Goal: Obtain resource: Obtain resource

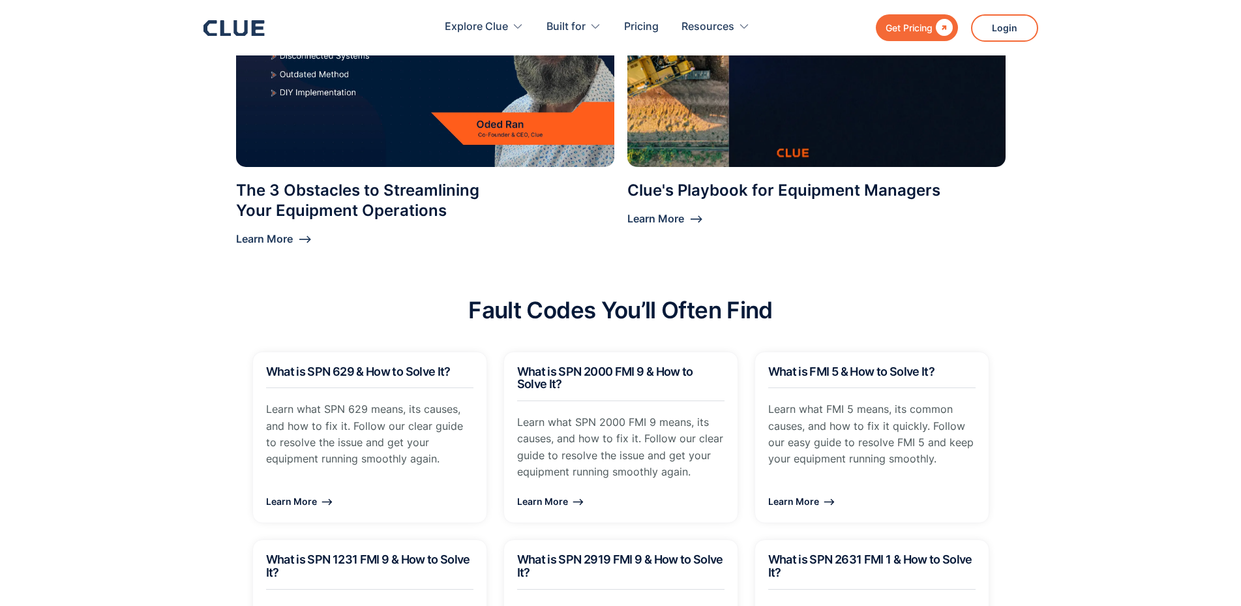
scroll to position [1091, 0]
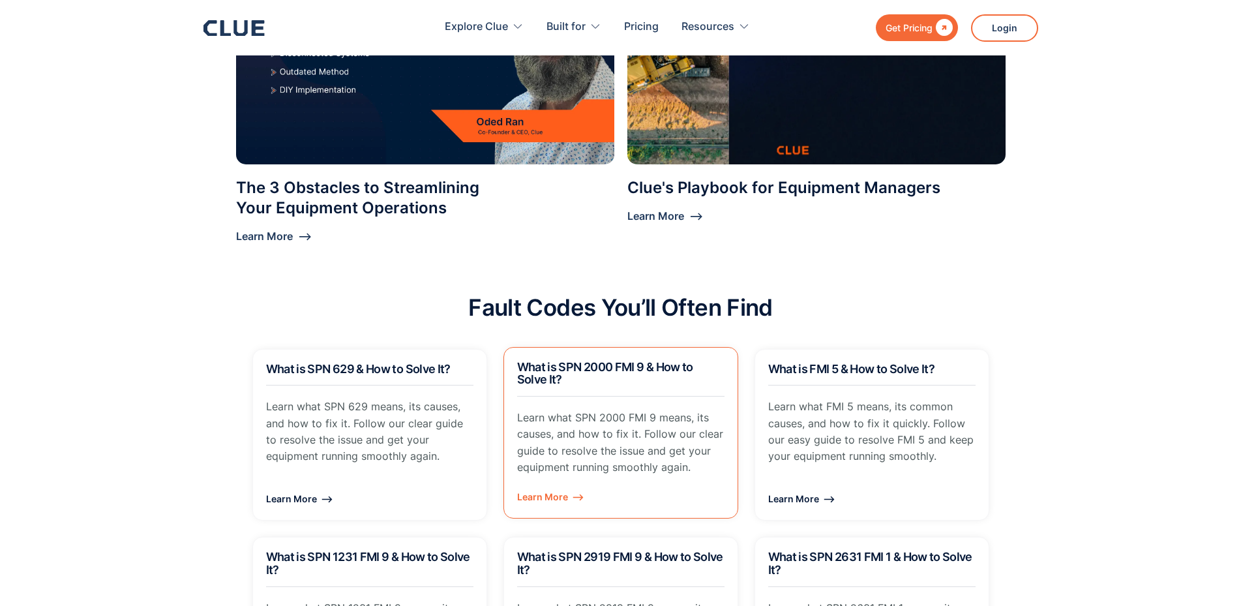
click at [547, 489] on div "Learn More ⟶" at bounding box center [620, 497] width 207 height 16
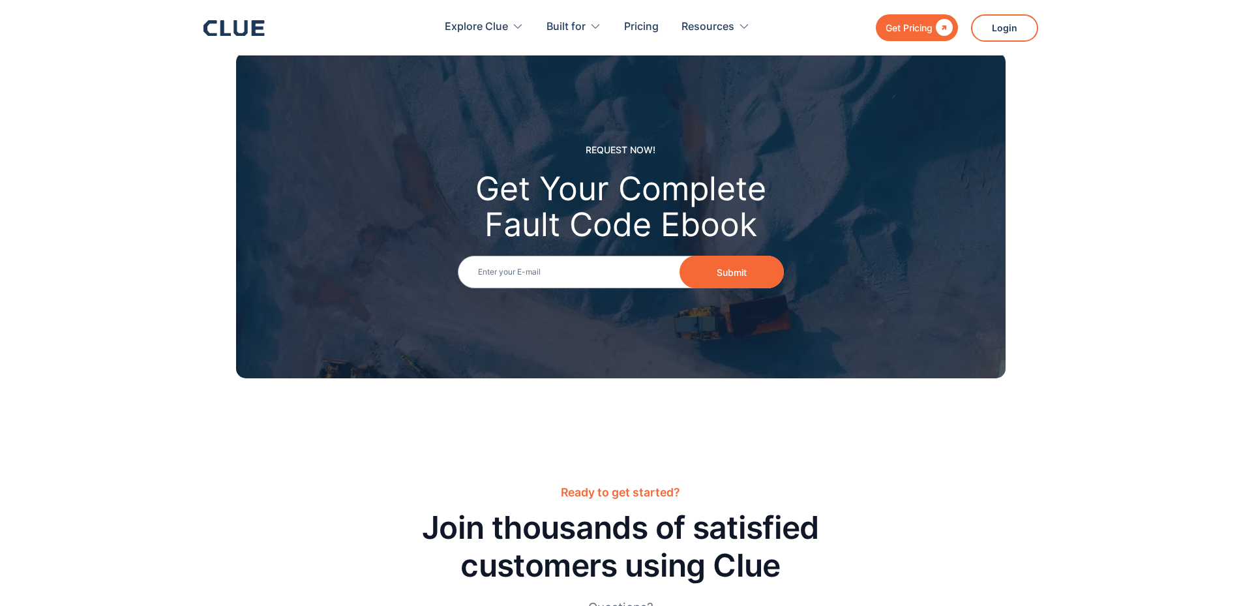
scroll to position [1908, 0]
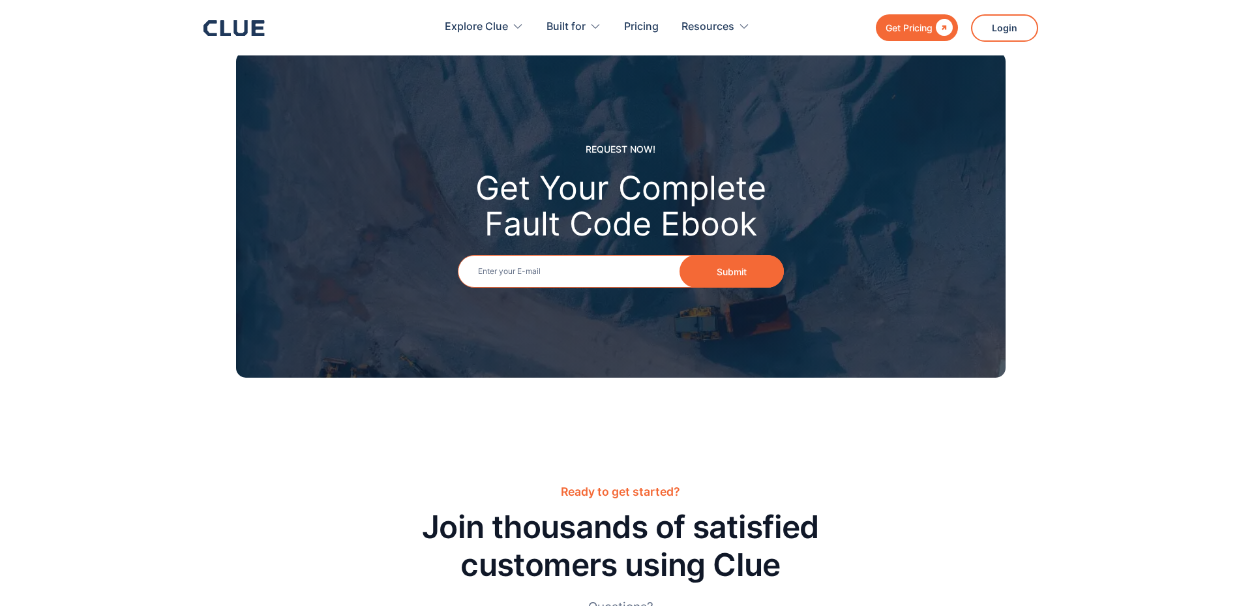
click at [492, 257] on input "Email" at bounding box center [621, 271] width 326 height 33
type input "rfoston1960@gmail.com"
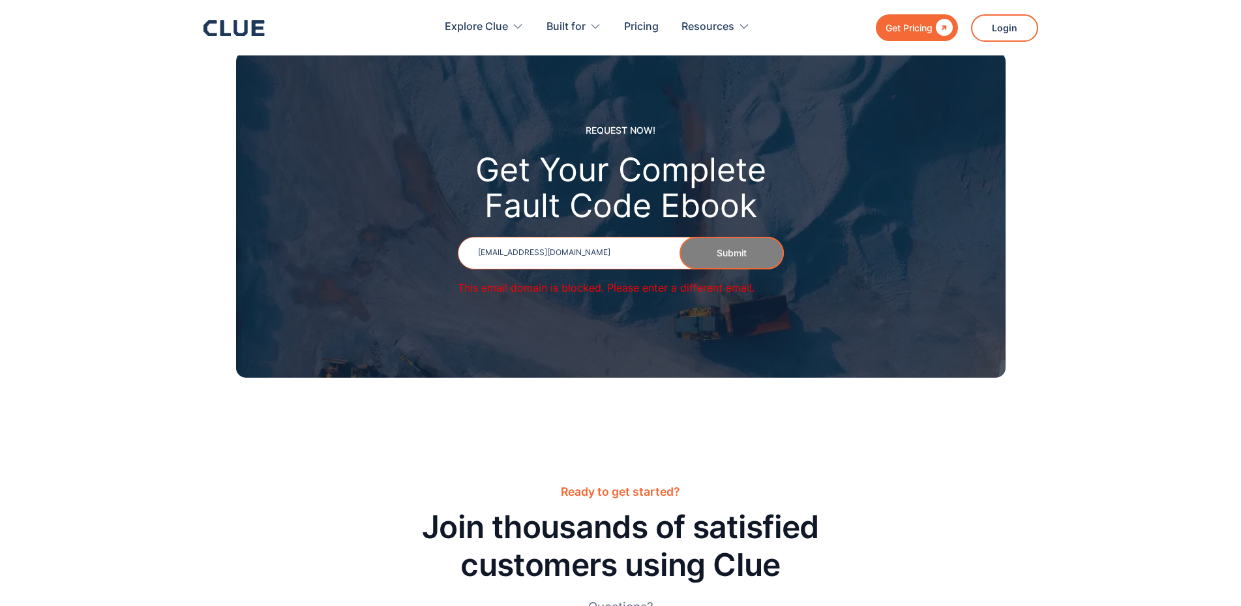
drag, startPoint x: 574, startPoint y: 232, endPoint x: 436, endPoint y: 233, distance: 137.6
click at [436, 233] on div "REQUEST NOW! Get Your Complete Fault Code Ebook Email rfoston1960@gmail.com Sub…" at bounding box center [621, 215] width 770 height 326
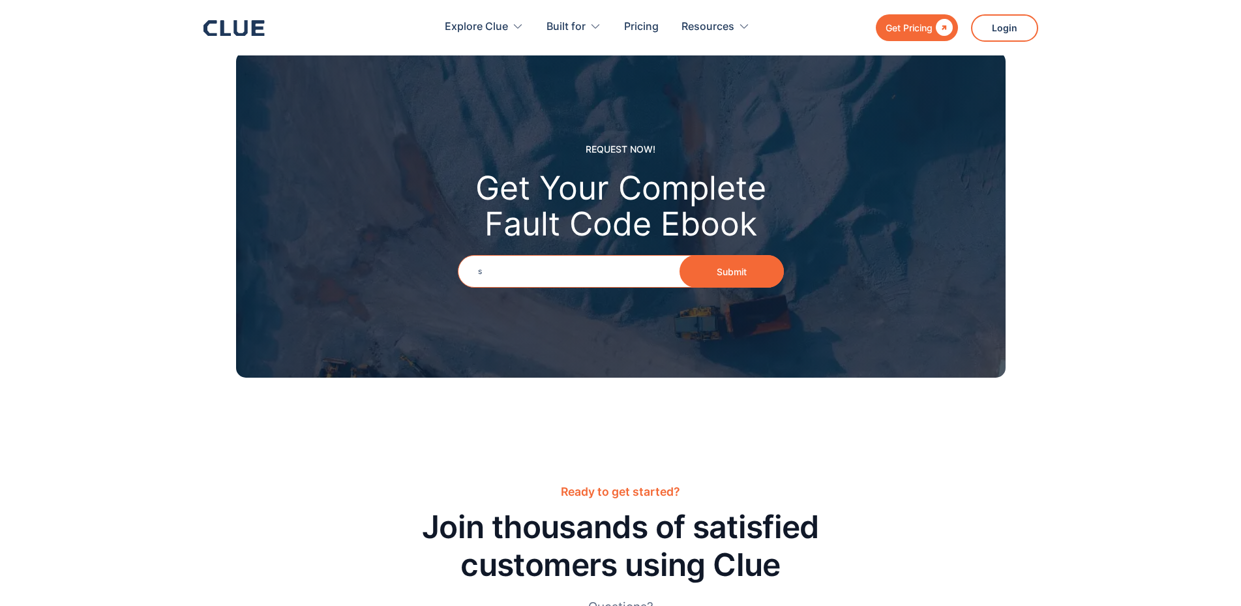
type input "snapper63@sbcglobal.net"
